Goal: Information Seeking & Learning: Learn about a topic

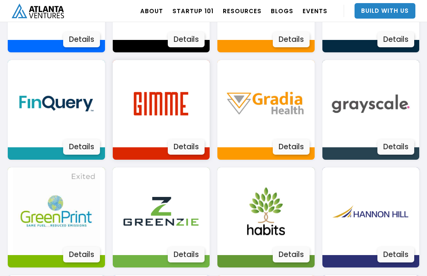
scroll to position [745, 0]
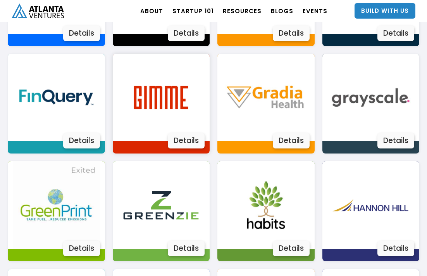
click at [181, 140] on div "Details" at bounding box center [186, 141] width 37 height 16
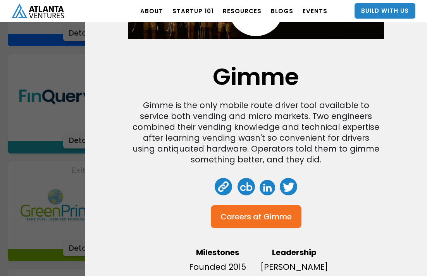
scroll to position [97, 0]
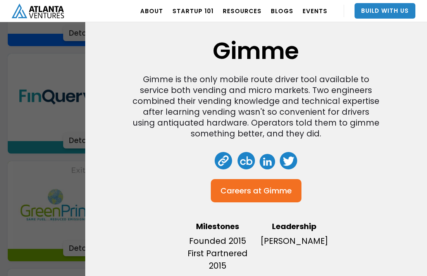
click at [61, 143] on div "Gimme Gimme is the only mobile route driver tool available to service both vend…" at bounding box center [213, 138] width 427 height 276
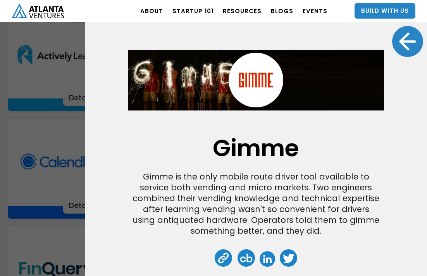
scroll to position [566, 0]
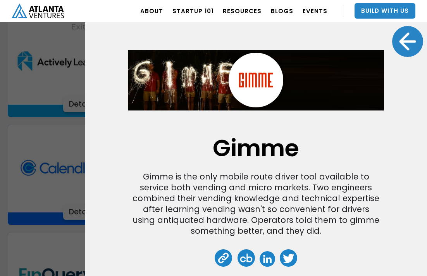
click at [396, 41] on div at bounding box center [407, 41] width 31 height 31
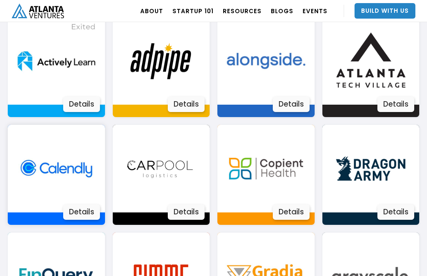
click at [81, 211] on div "Details" at bounding box center [81, 212] width 37 height 16
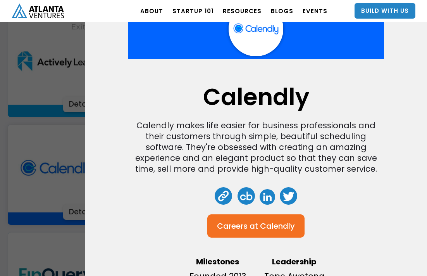
scroll to position [0, 0]
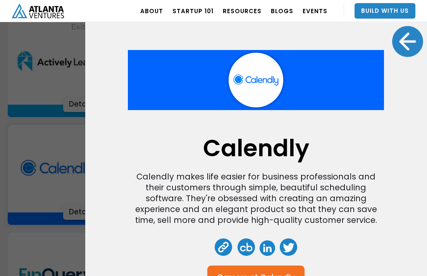
click at [402, 45] on div at bounding box center [407, 41] width 31 height 31
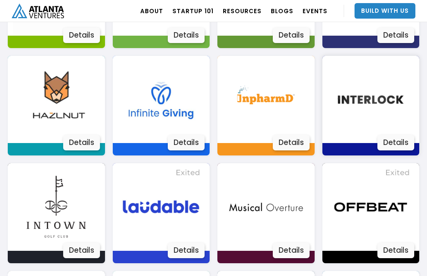
scroll to position [959, 0]
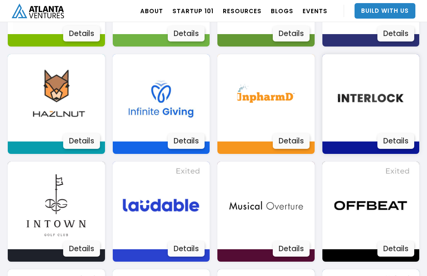
click at [392, 147] on div "Details" at bounding box center [396, 141] width 37 height 16
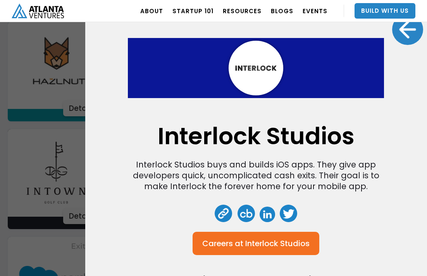
scroll to position [0, 0]
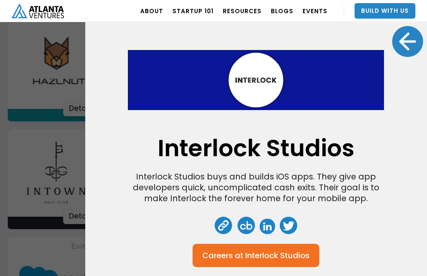
click at [407, 50] on div at bounding box center [407, 41] width 31 height 31
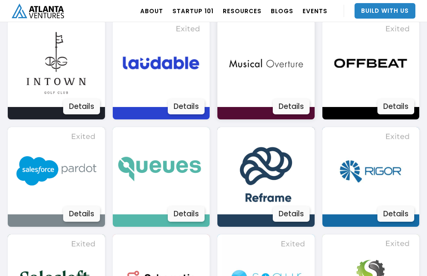
scroll to position [1103, 0]
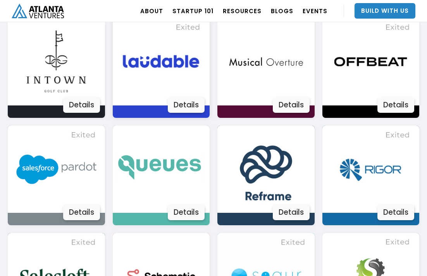
click at [187, 105] on div "Details" at bounding box center [186, 105] width 37 height 16
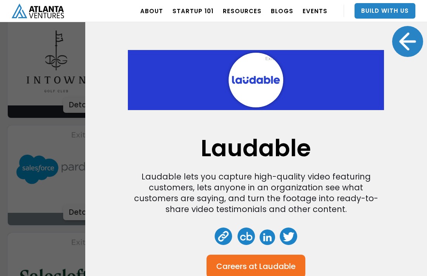
click at [411, 52] on div at bounding box center [407, 41] width 31 height 31
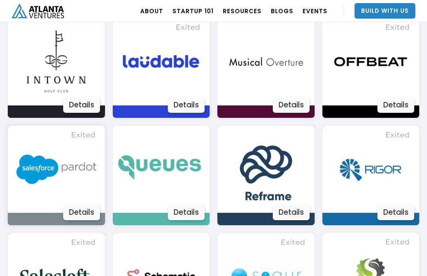
click at [88, 217] on div "Details" at bounding box center [81, 213] width 37 height 16
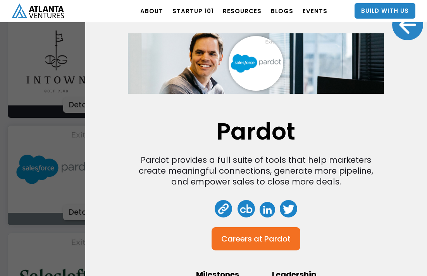
scroll to position [0, 0]
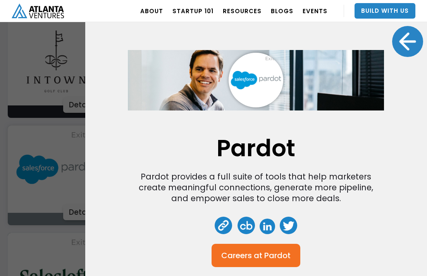
click at [406, 50] on div at bounding box center [407, 41] width 31 height 31
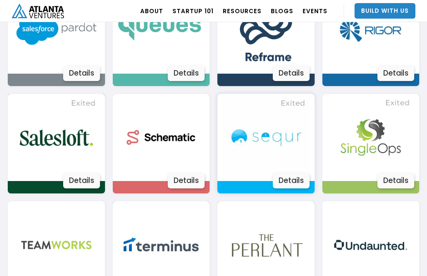
scroll to position [1247, 0]
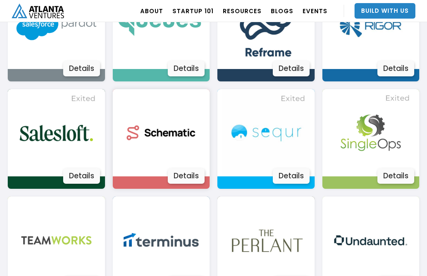
click at [185, 177] on div "Details" at bounding box center [186, 176] width 37 height 16
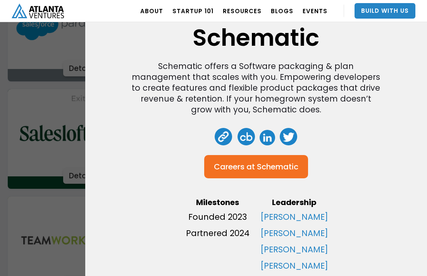
scroll to position [0, 0]
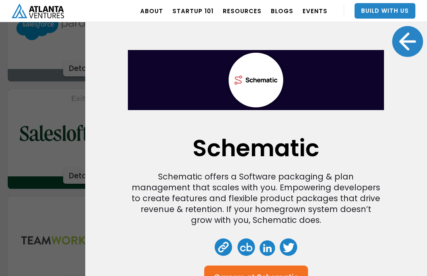
click at [405, 46] on div at bounding box center [407, 41] width 31 height 31
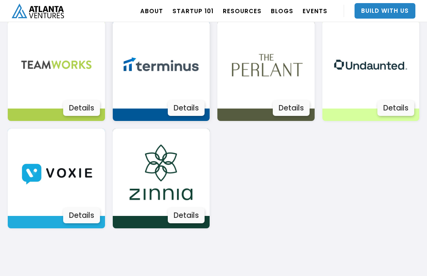
scroll to position [1425, 0]
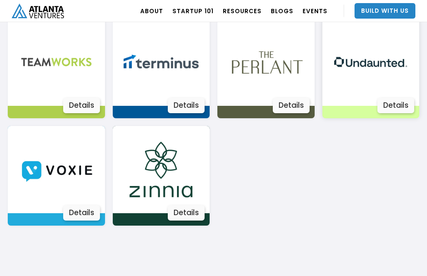
click at [406, 110] on div "Details" at bounding box center [396, 106] width 37 height 16
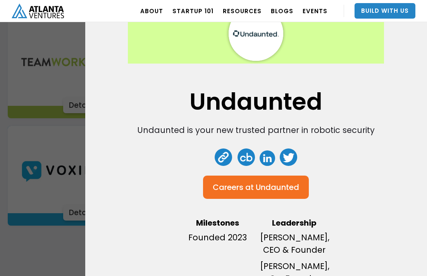
scroll to position [72, 0]
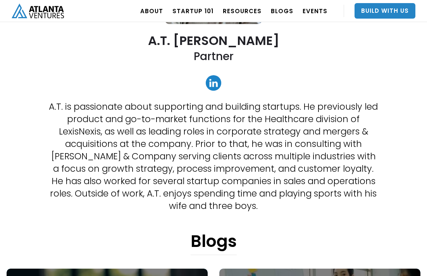
scroll to position [126, 0]
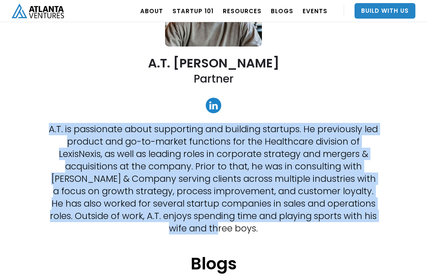
drag, startPoint x: 50, startPoint y: 127, endPoint x: 273, endPoint y: 224, distance: 243.6
click at [274, 225] on p "A.T. is passionate about supporting and building startups. He previously led pr…" at bounding box center [214, 179] width 332 height 112
copy p "A.T. is passionate about supporting and building startups. He previously led pr…"
click at [280, 228] on p "A.T. is passionate about supporting and building startups. He previously led pr…" at bounding box center [214, 179] width 332 height 112
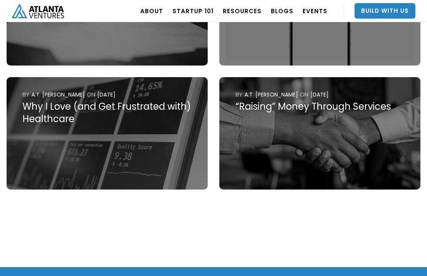
scroll to position [6420, 0]
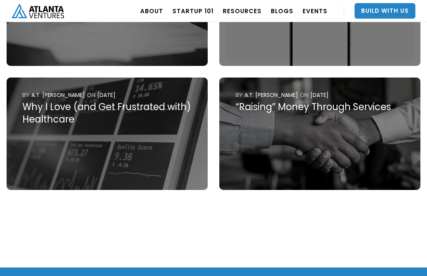
click at [281, 119] on img at bounding box center [319, 134] width 201 height 112
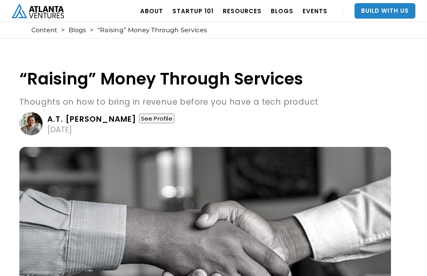
click at [139, 114] on div "See Profile" at bounding box center [156, 119] width 35 height 10
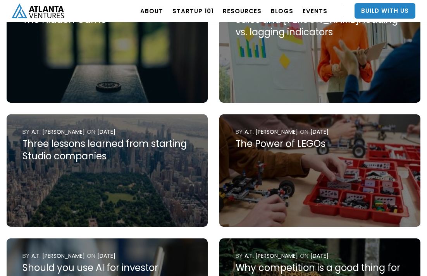
scroll to position [430, 0]
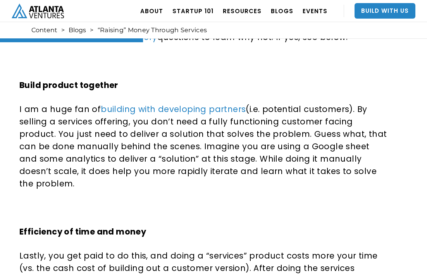
scroll to position [489, 0]
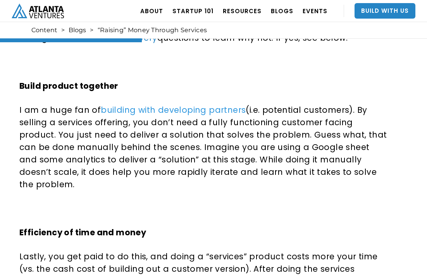
click at [192, 109] on link "building with developing partners" at bounding box center [173, 109] width 145 height 11
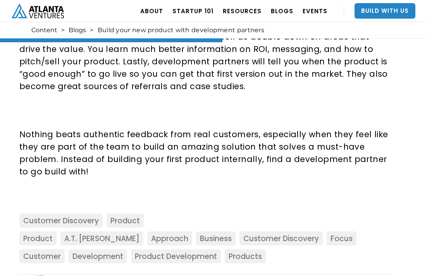
scroll to position [850, 0]
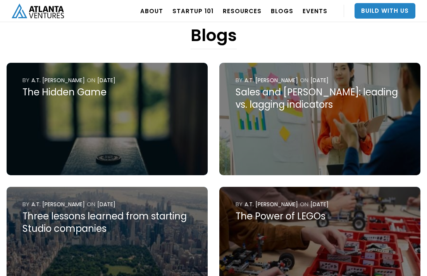
scroll to position [356, 0]
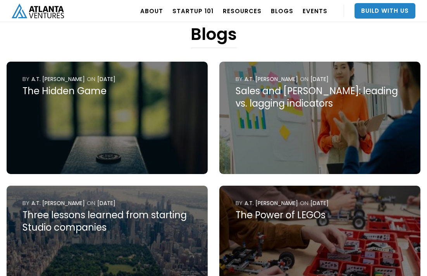
click at [107, 80] on div "[DATE]" at bounding box center [106, 79] width 18 height 8
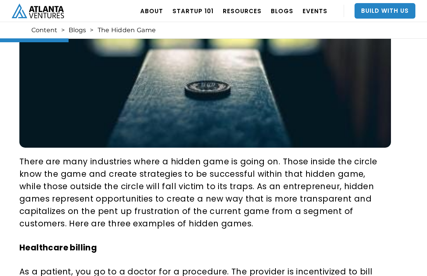
scroll to position [261, 0]
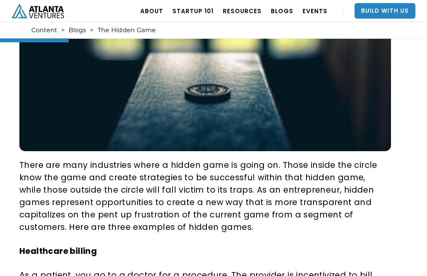
click at [234, 233] on p "There are many industries where a hidden game is going on. Those inside the cir…" at bounding box center [203, 196] width 369 height 74
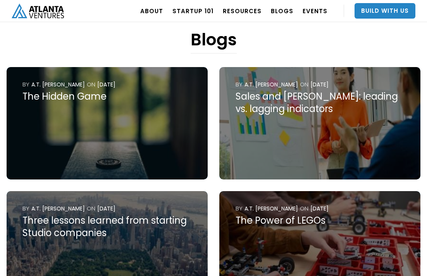
scroll to position [354, 0]
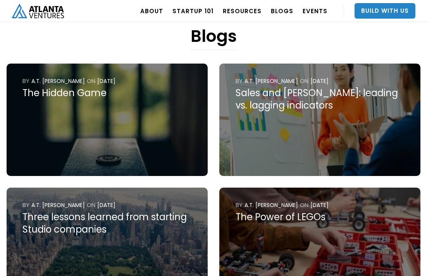
click at [119, 111] on img at bounding box center [107, 120] width 201 height 112
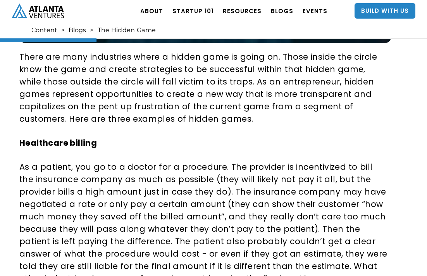
scroll to position [367, 0]
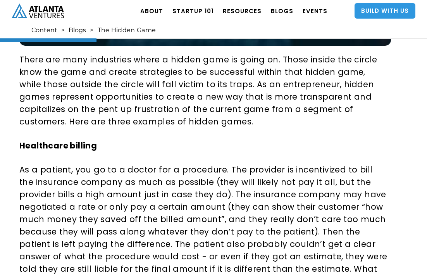
click at [411, 18] on link "Build With Us" at bounding box center [385, 11] width 61 height 16
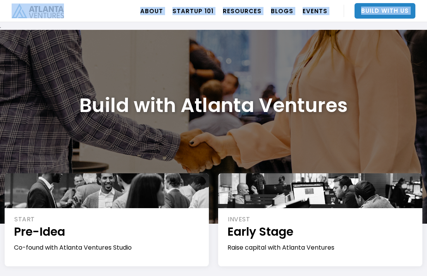
drag, startPoint x: 286, startPoint y: 24, endPoint x: 278, endPoint y: 45, distance: 22.7
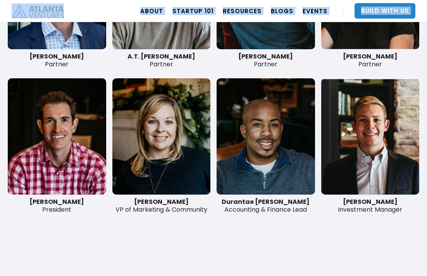
scroll to position [1892, 0]
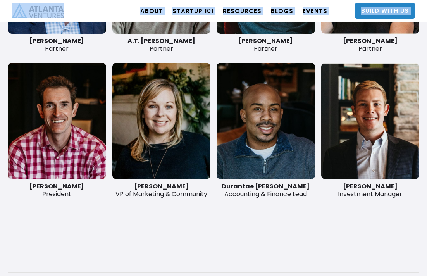
click at [55, 163] on link at bounding box center [57, 121] width 98 height 116
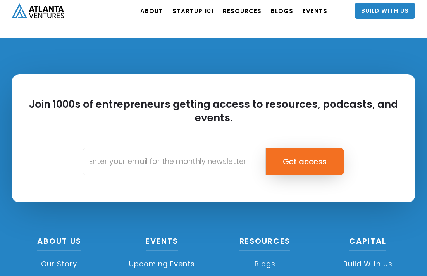
scroll to position [610, 0]
